Goal: Navigation & Orientation: Go to known website

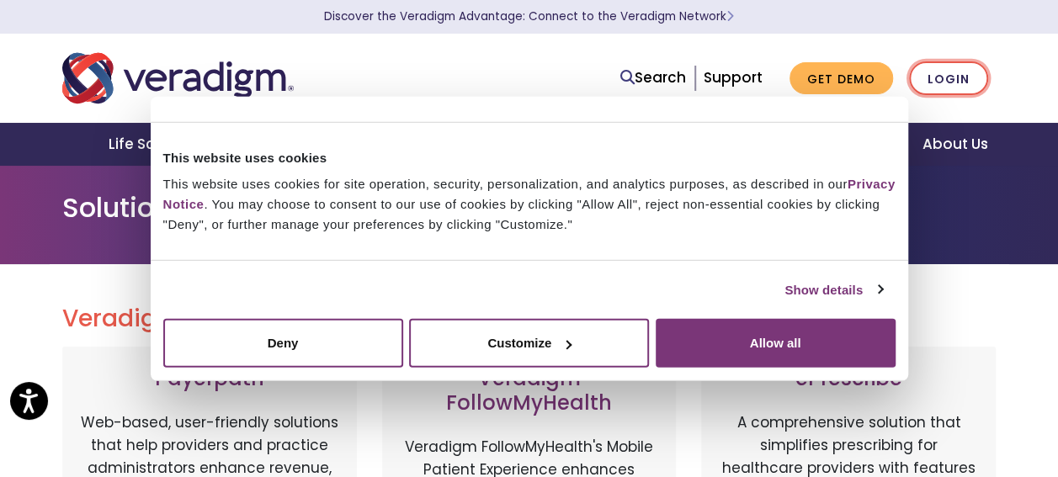
click at [964, 83] on link "Login" at bounding box center [948, 78] width 79 height 35
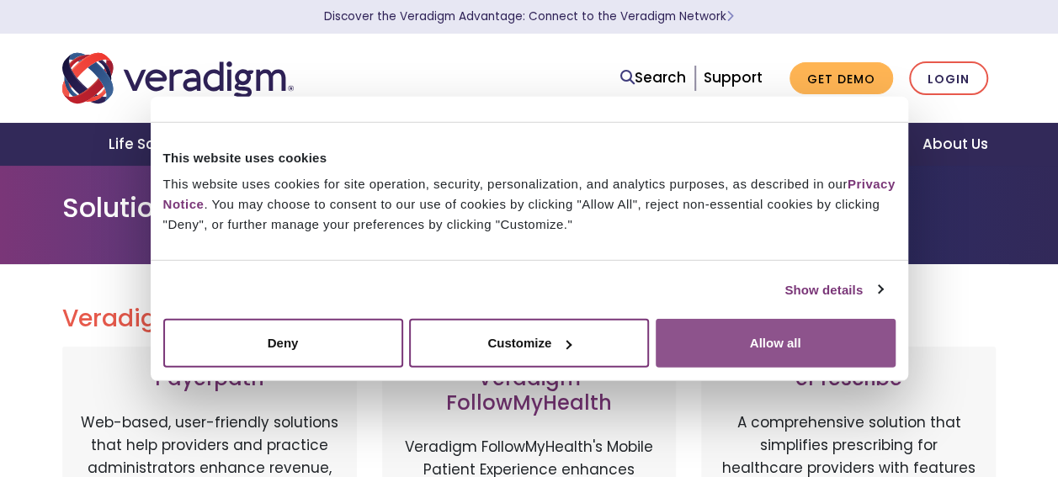
click at [714, 332] on button "Allow all" at bounding box center [776, 343] width 240 height 49
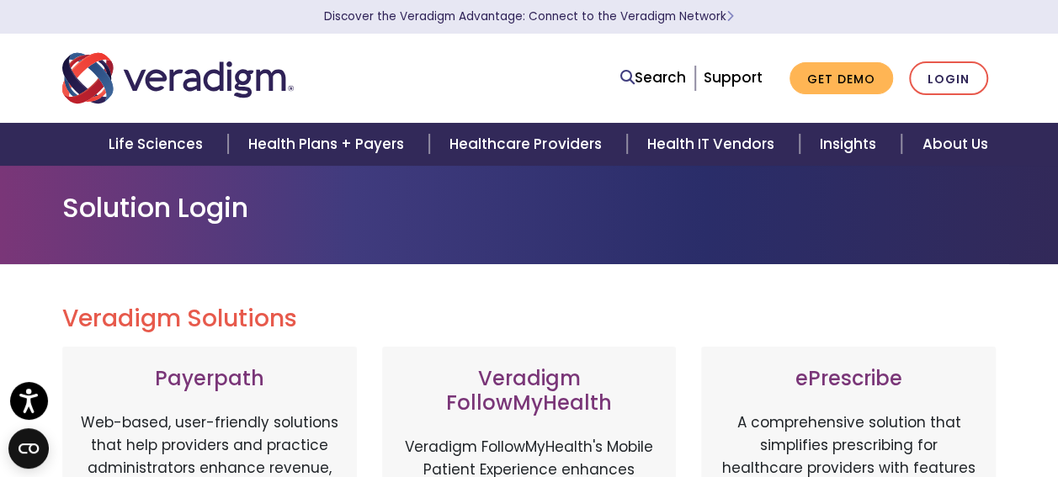
click at [971, 311] on h2 "Veradigm Solutions" at bounding box center [529, 319] width 934 height 29
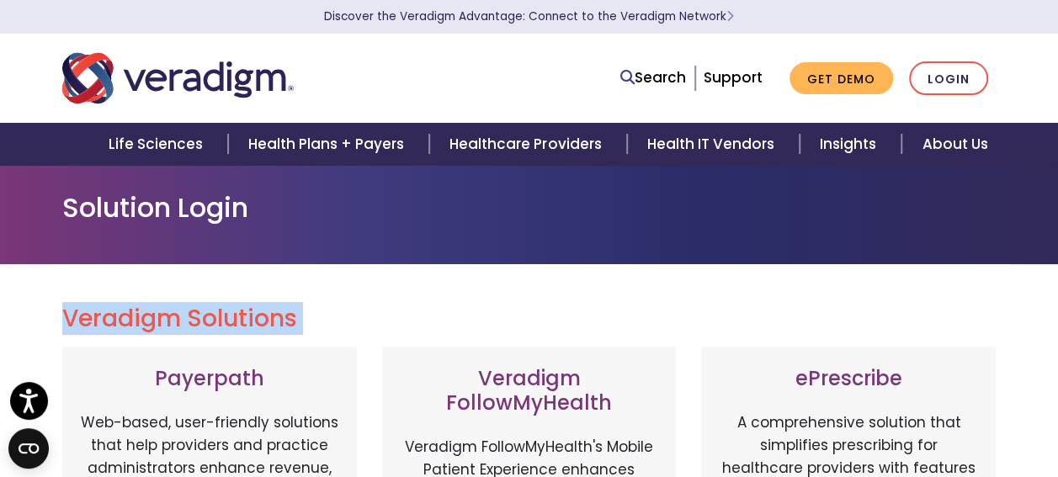
click at [971, 311] on h2 "Veradigm Solutions" at bounding box center [529, 319] width 934 height 29
click at [948, 83] on link "Login" at bounding box center [948, 78] width 79 height 35
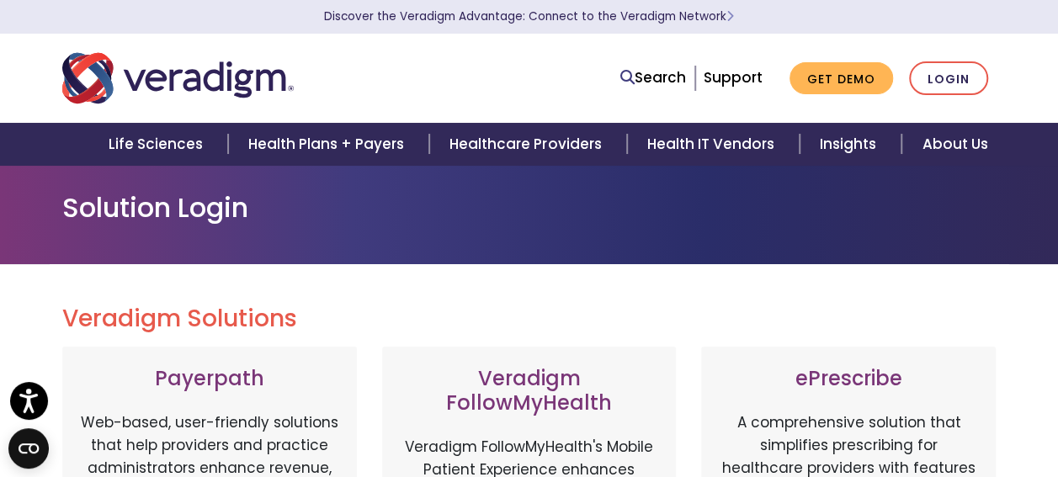
click at [514, 214] on h1 "Solution Login" at bounding box center [529, 208] width 934 height 32
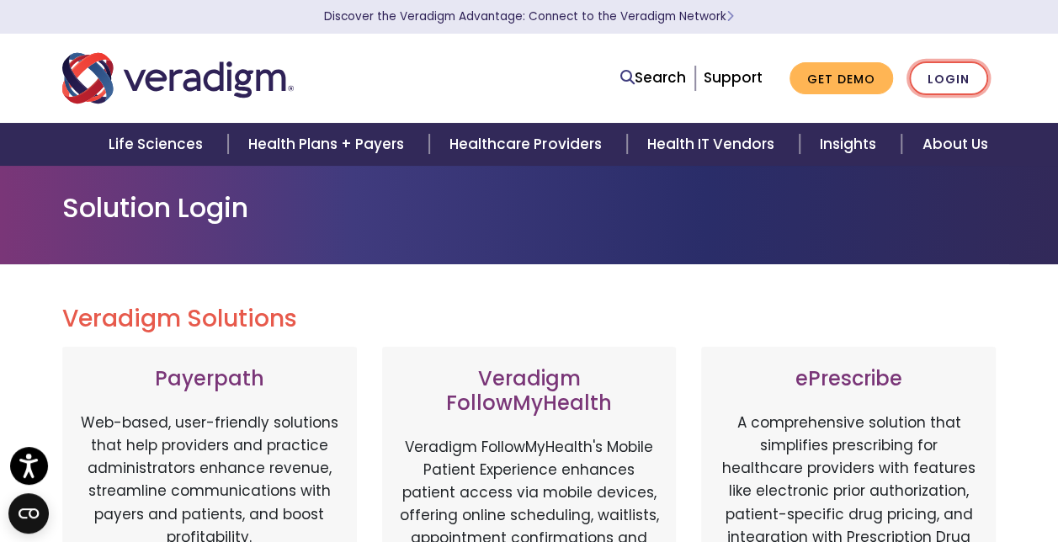
click at [922, 73] on link "Login" at bounding box center [948, 78] width 79 height 35
click at [968, 86] on link "Login" at bounding box center [948, 78] width 79 height 35
click at [948, 77] on link "Login" at bounding box center [948, 78] width 79 height 35
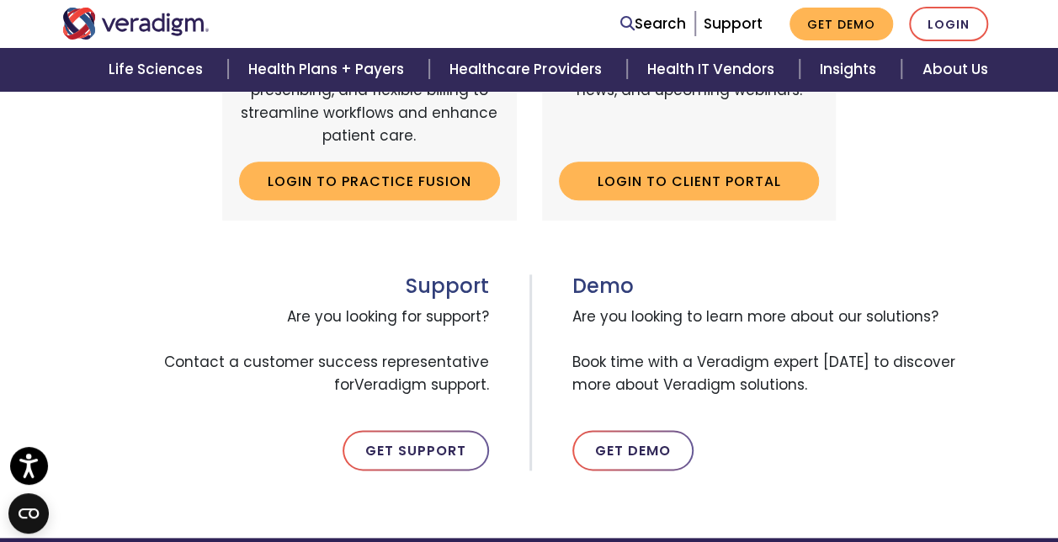
scroll to position [804, 0]
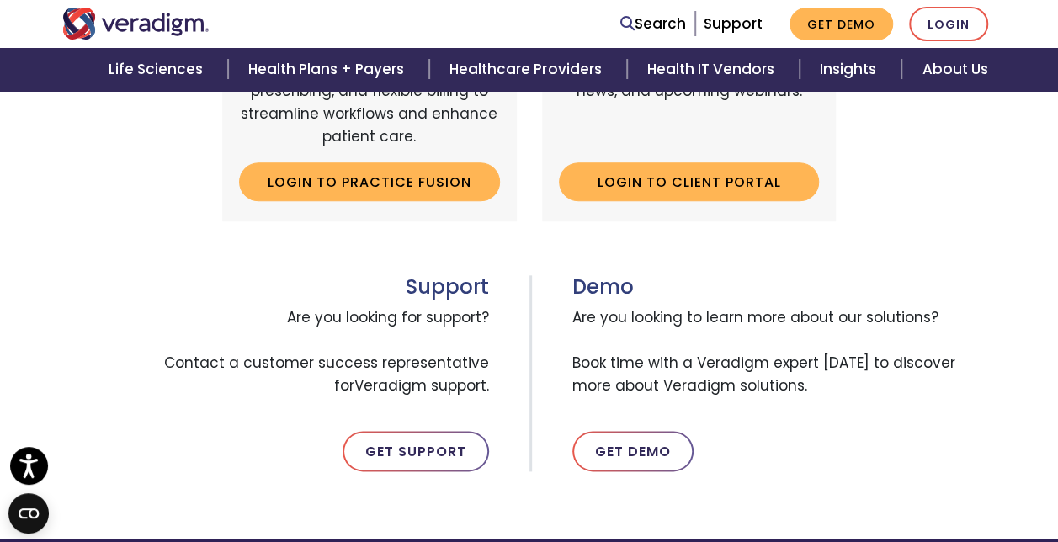
click at [791, 428] on div "Demo Are you looking to learn more about our solutions? Book time with a Veradi…" at bounding box center [769, 373] width 480 height 197
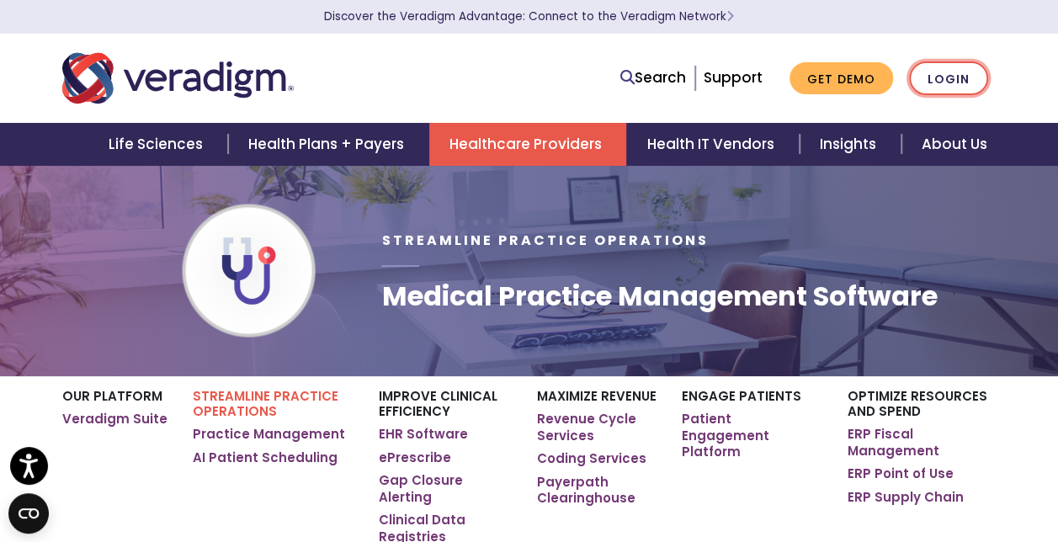
click at [953, 63] on link "Login" at bounding box center [948, 78] width 79 height 35
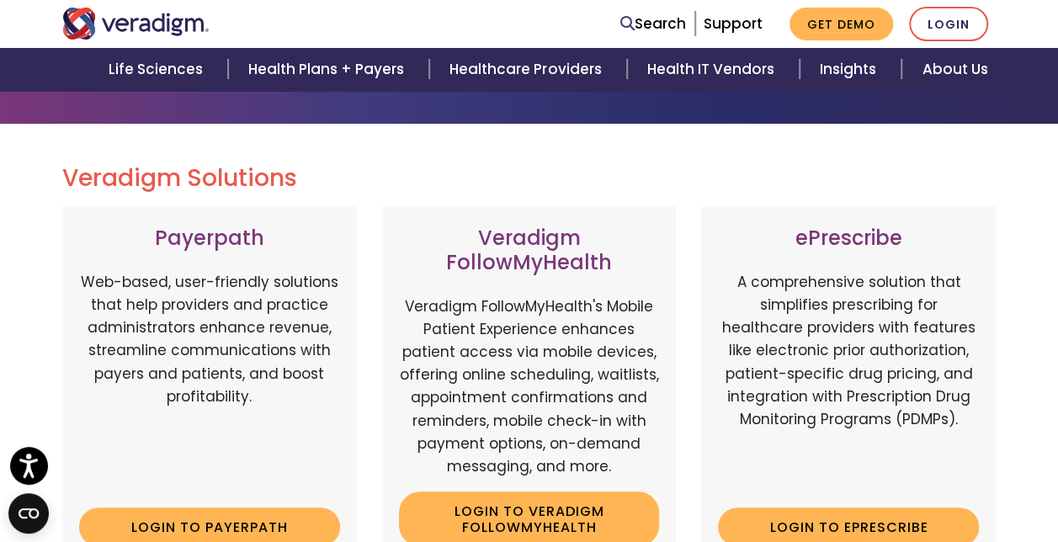
scroll to position [138, 0]
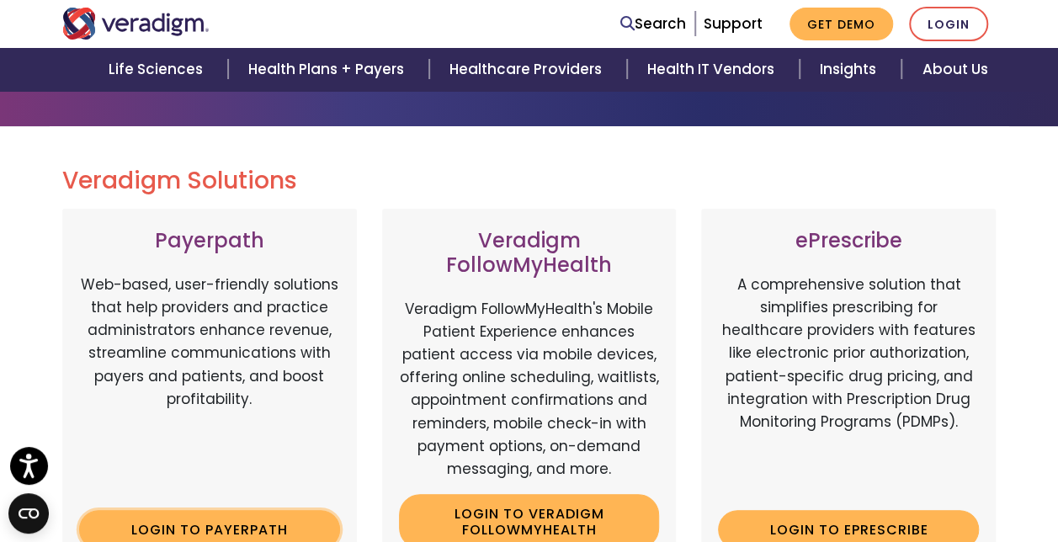
click at [244, 523] on link "Login to Payerpath" at bounding box center [209, 529] width 261 height 39
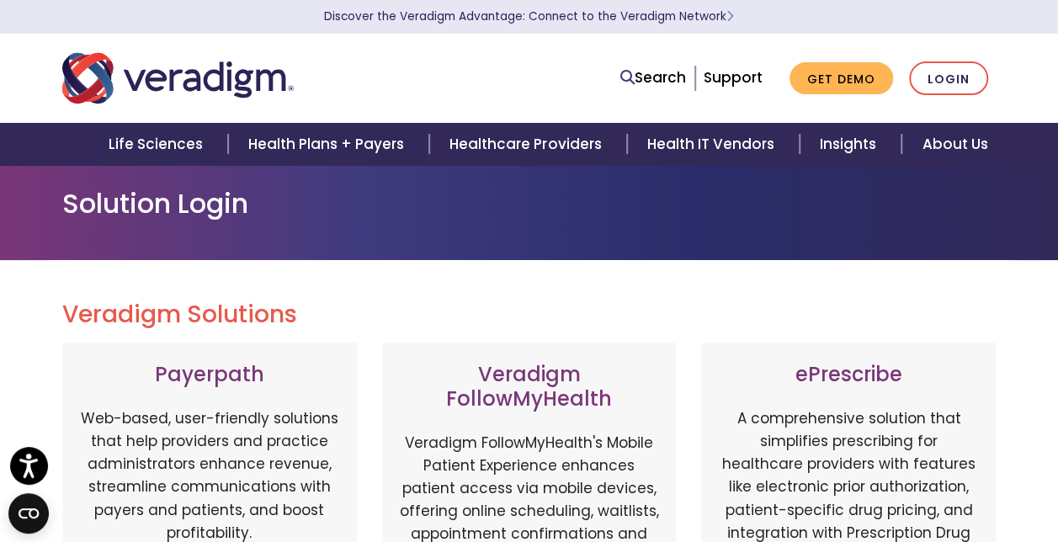
scroll to position [0, 0]
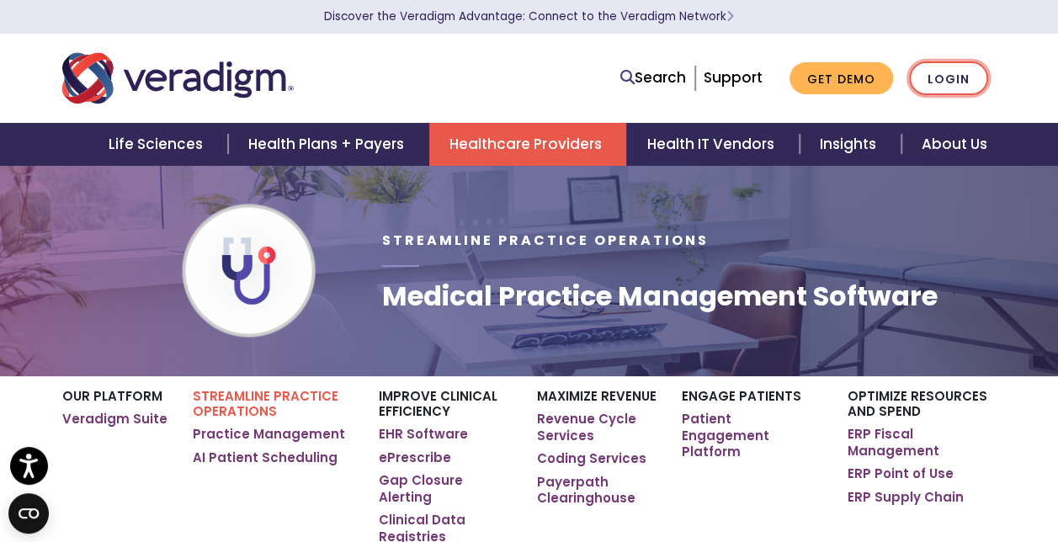
click at [931, 76] on link "Login" at bounding box center [948, 78] width 79 height 35
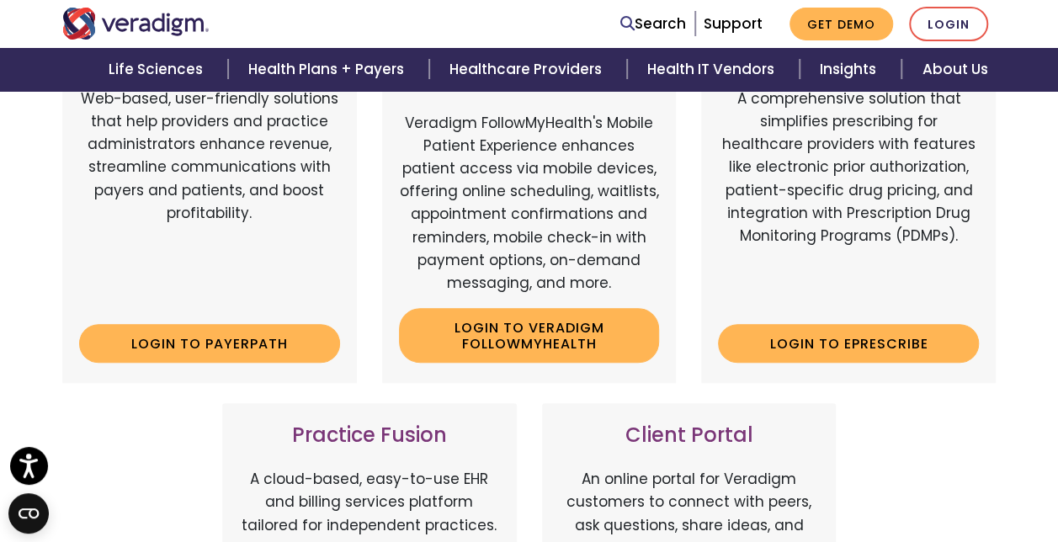
scroll to position [323, 0]
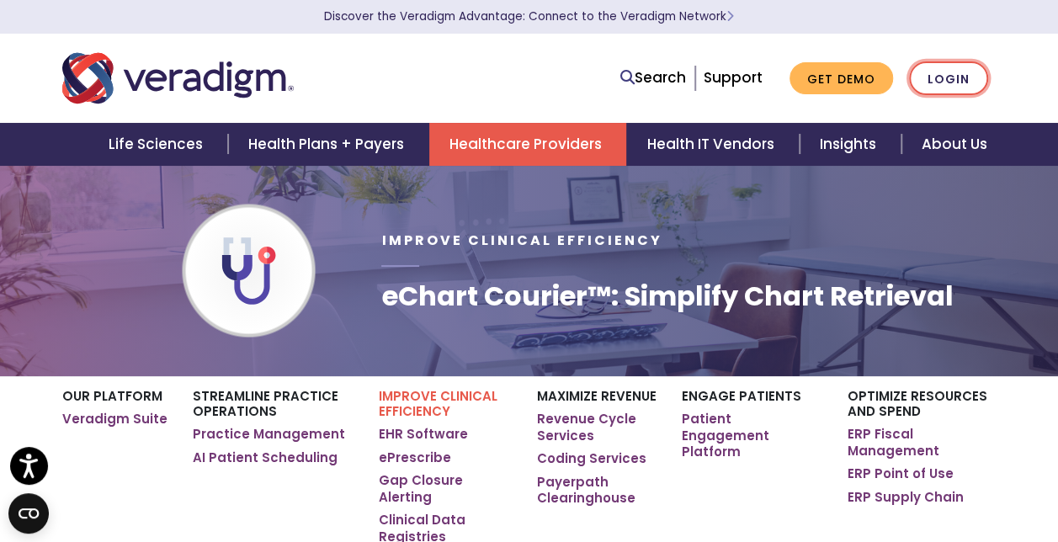
click at [967, 81] on link "Login" at bounding box center [948, 78] width 79 height 35
